Goal: Navigation & Orientation: Find specific page/section

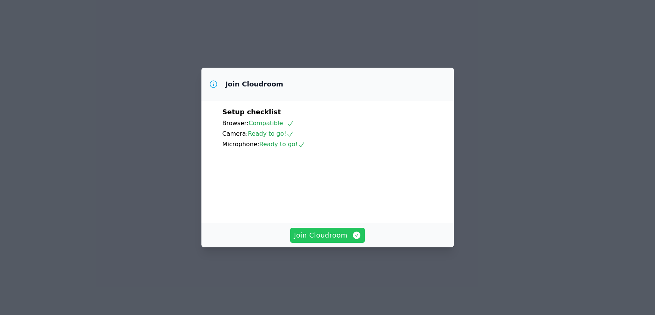
click at [319, 241] on span "Join Cloudroom" at bounding box center [327, 235] width 67 height 11
